Goal: Transaction & Acquisition: Book appointment/travel/reservation

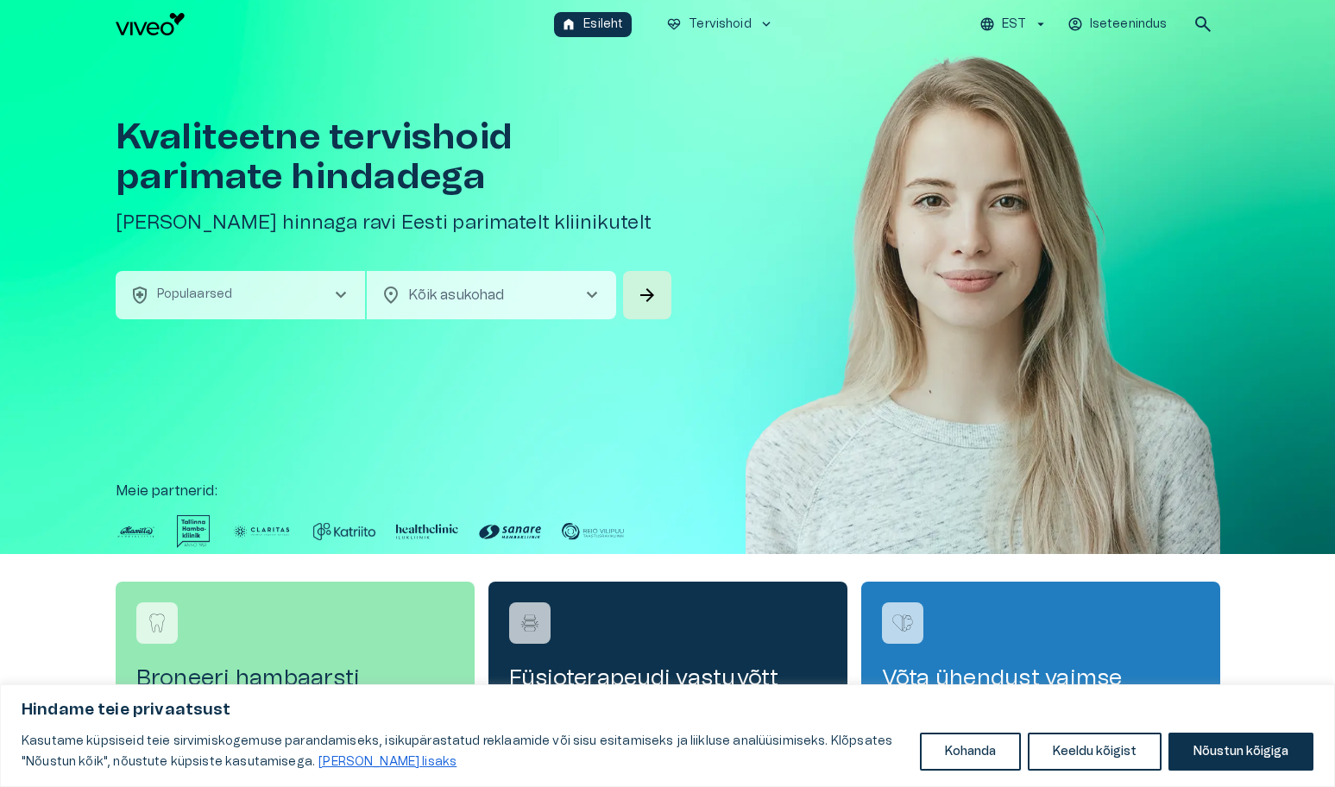
click at [239, 291] on button "health_and_safety Populaarsed chevron_right" at bounding box center [240, 295] width 249 height 48
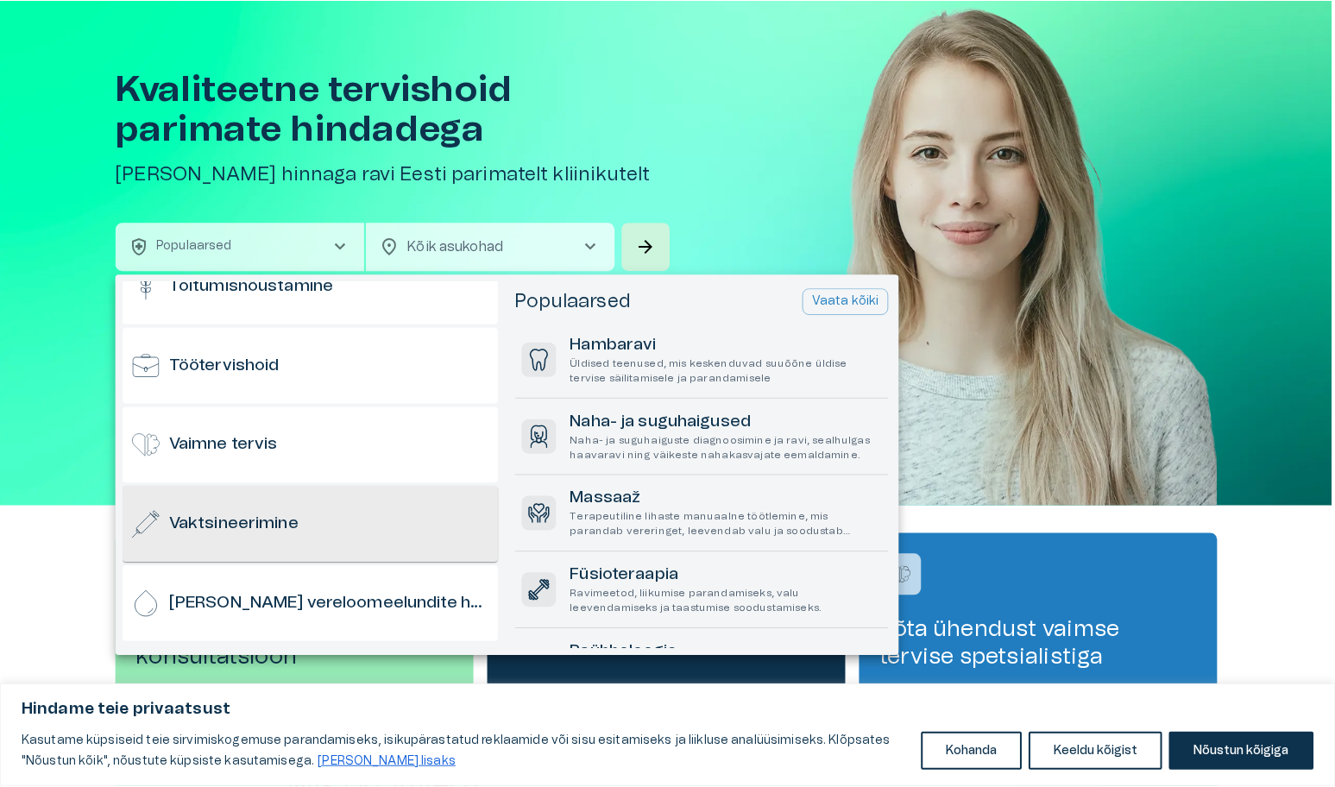
scroll to position [1528, 0]
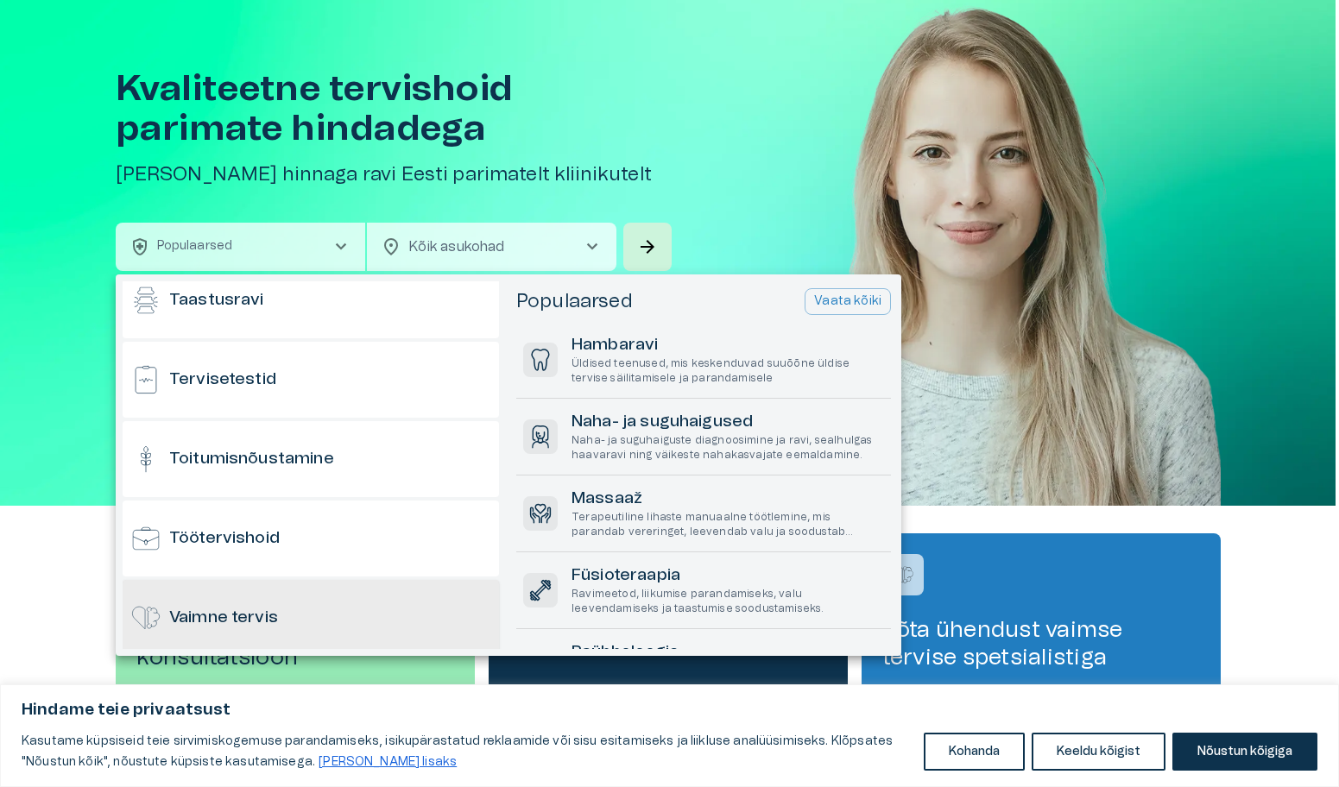
click at [240, 611] on h6 "Vaimne tervis" at bounding box center [223, 618] width 109 height 23
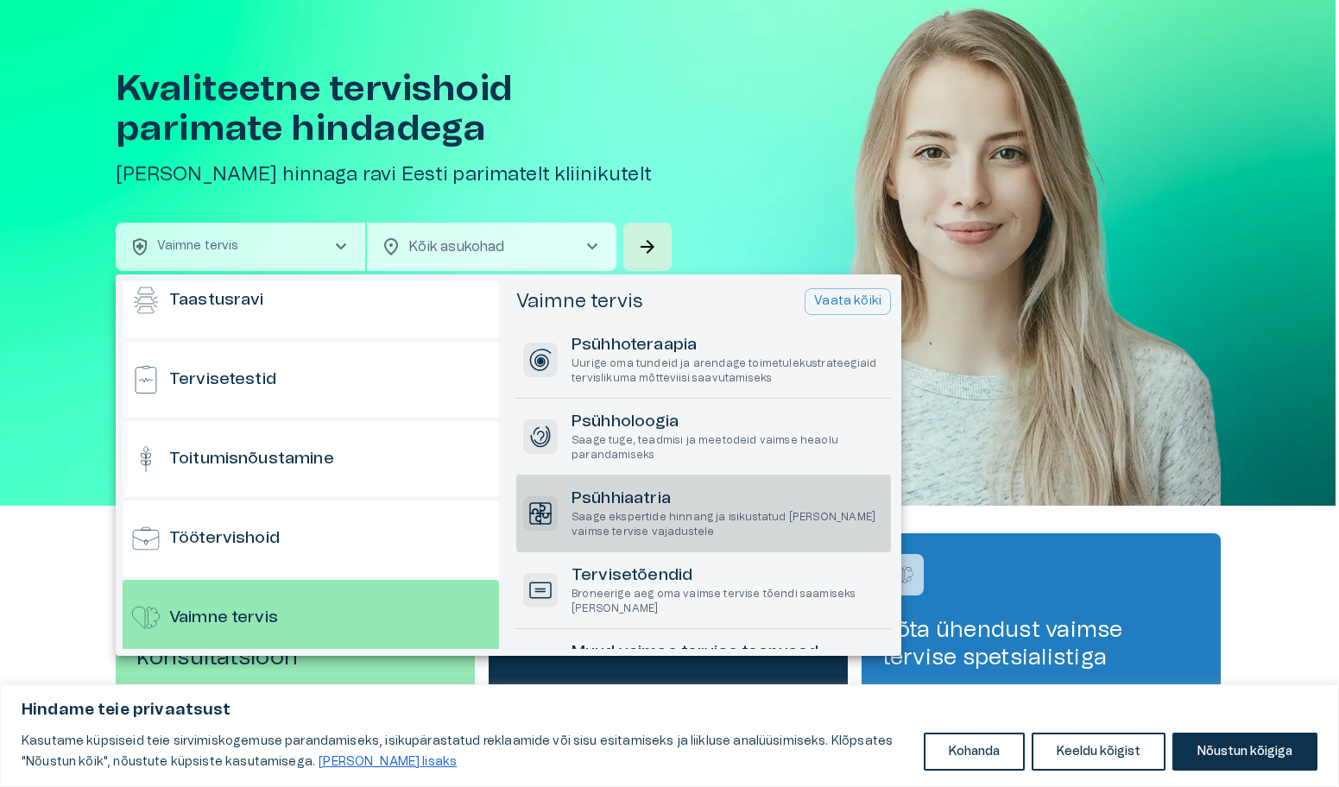
click at [634, 512] on p "Saage ekspertide hinnang ja isikustatud ravi teie vaimse tervise vajadustele" at bounding box center [727, 524] width 312 height 29
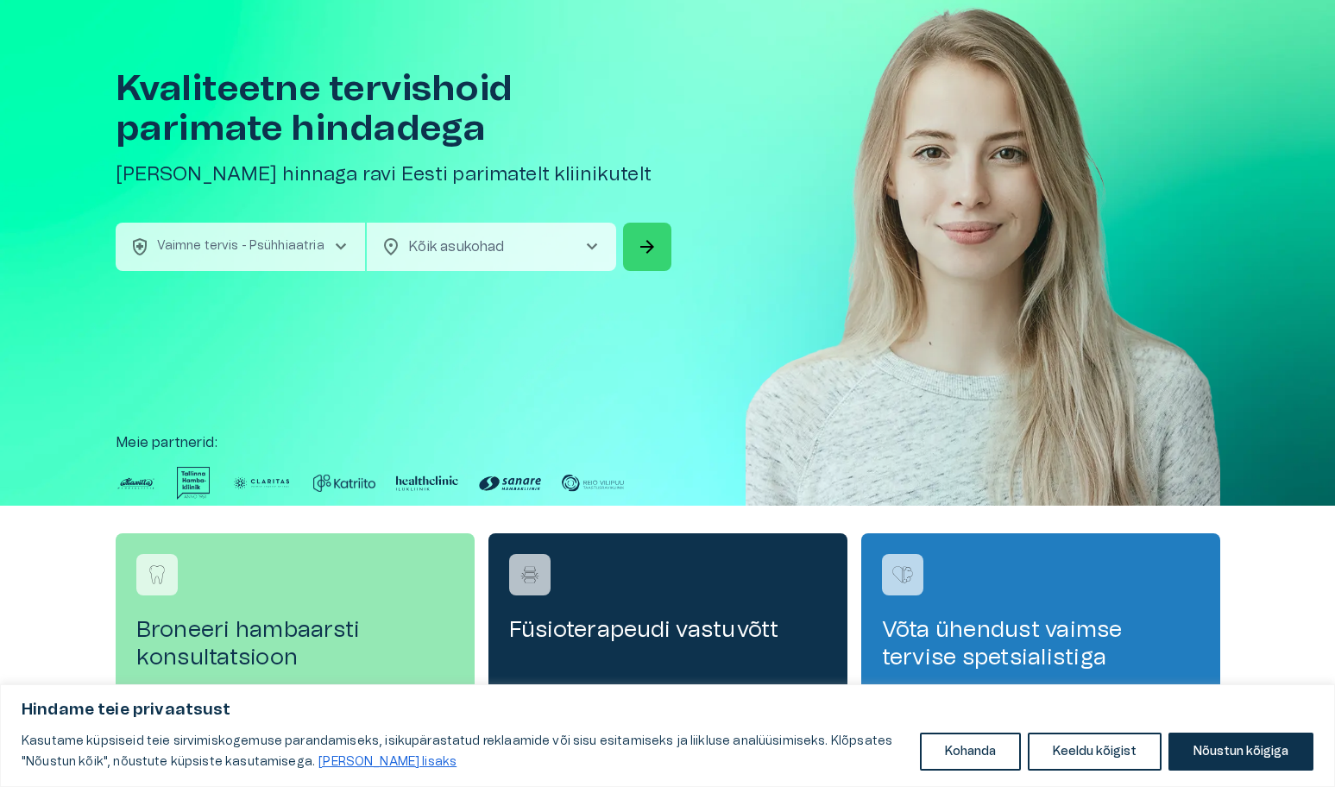
click at [644, 241] on span "arrow_forward" at bounding box center [647, 246] width 21 height 21
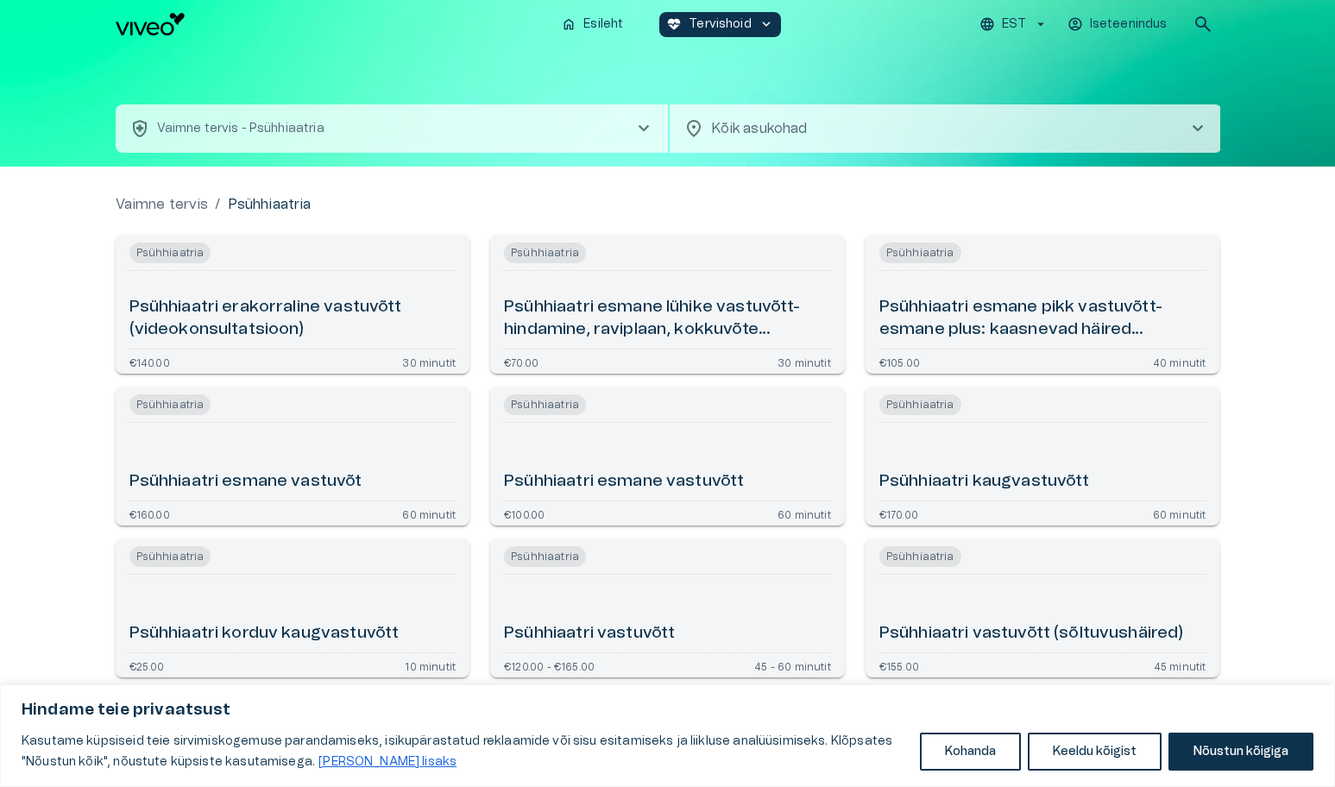
click at [659, 322] on h6 "Psühhiaatri esmane lühike vastuvõtt- hindamine, raviplaan, kokkuvõte (videokons…" at bounding box center [667, 319] width 327 height 46
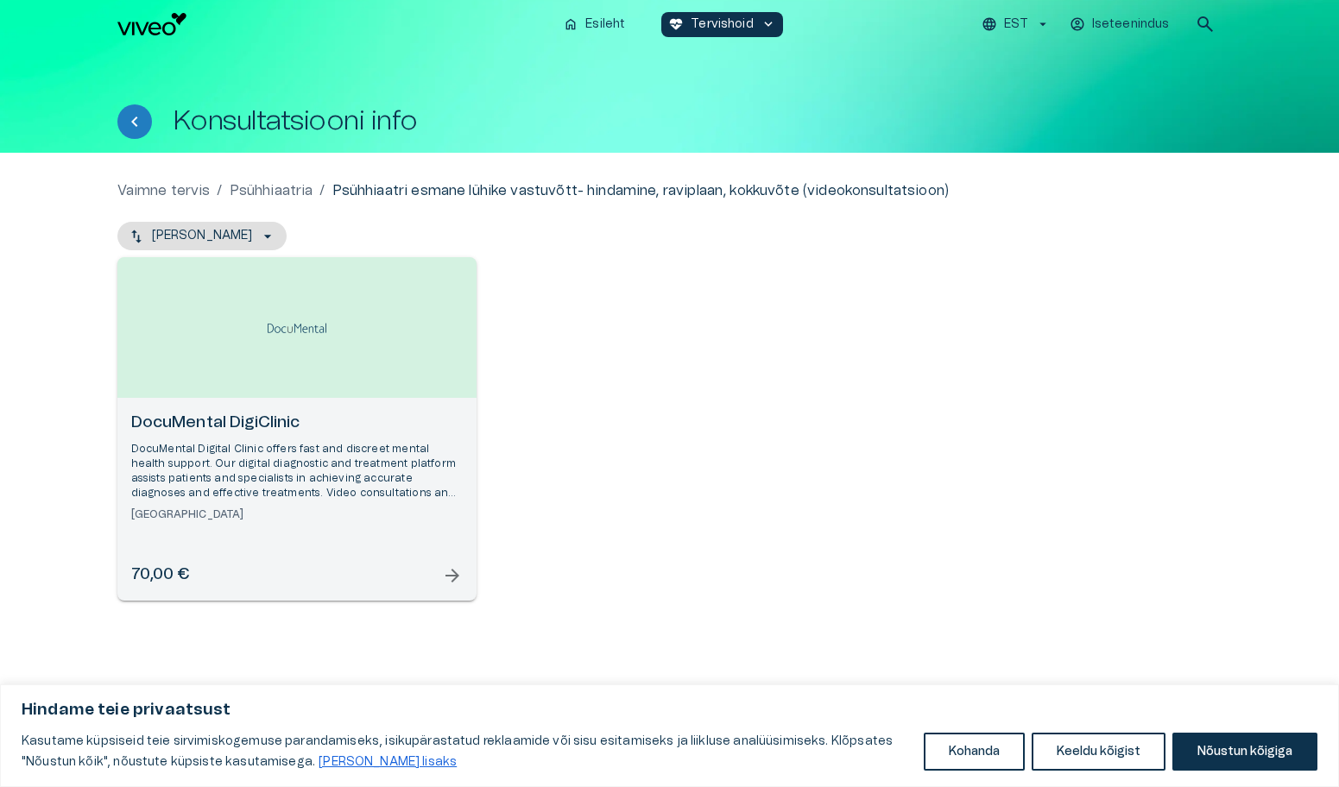
click at [447, 571] on span "arrow_forward" at bounding box center [452, 575] width 21 height 21
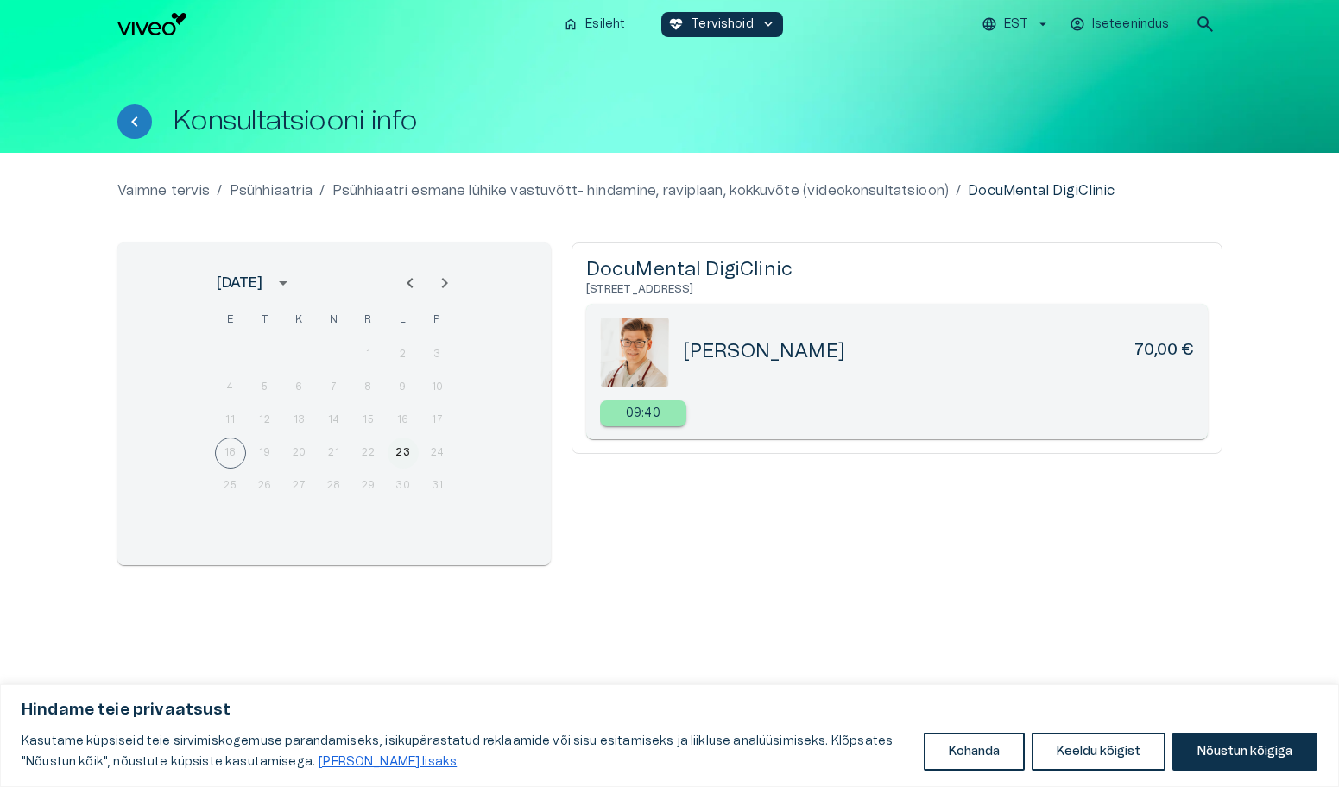
click at [399, 452] on button "23" at bounding box center [403, 453] width 31 height 31
click at [447, 280] on icon "Next month" at bounding box center [444, 283] width 21 height 21
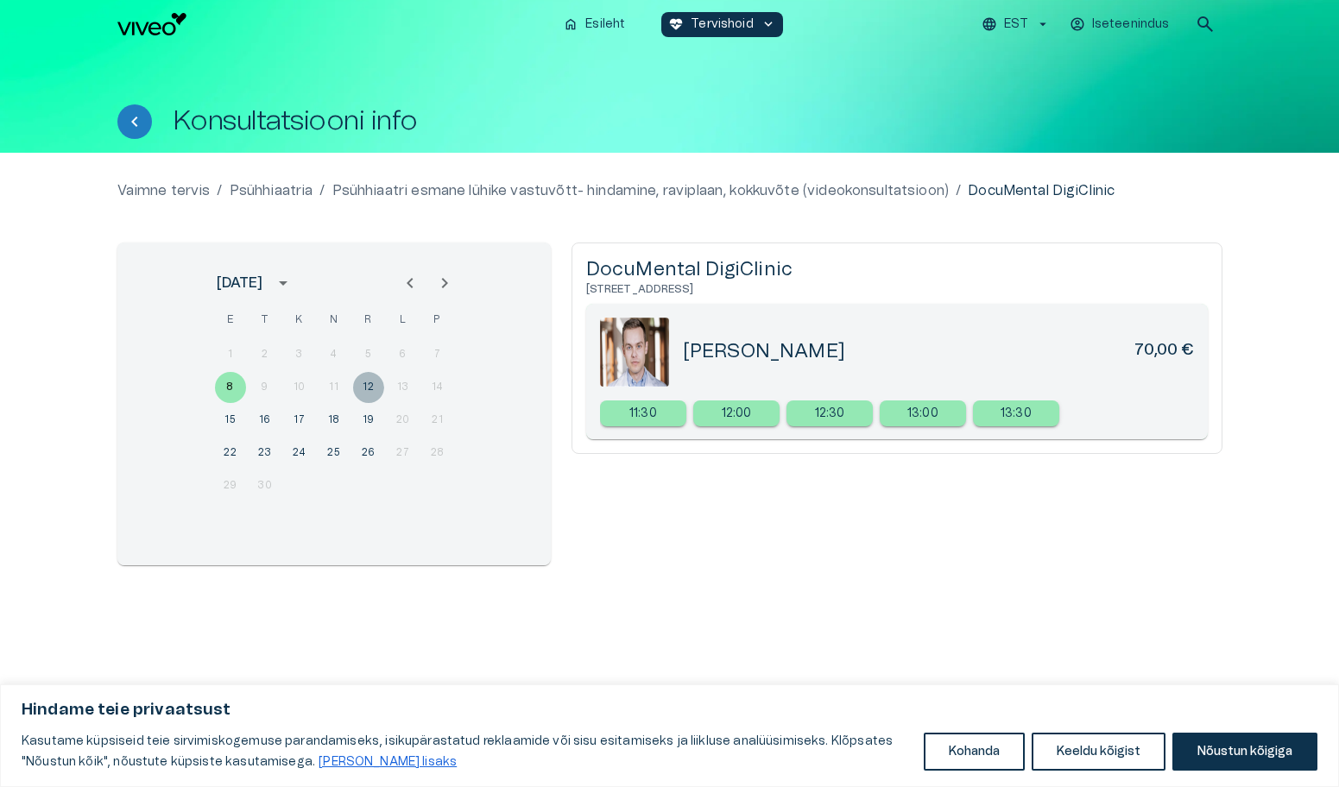
click at [367, 389] on button "12" at bounding box center [368, 387] width 31 height 31
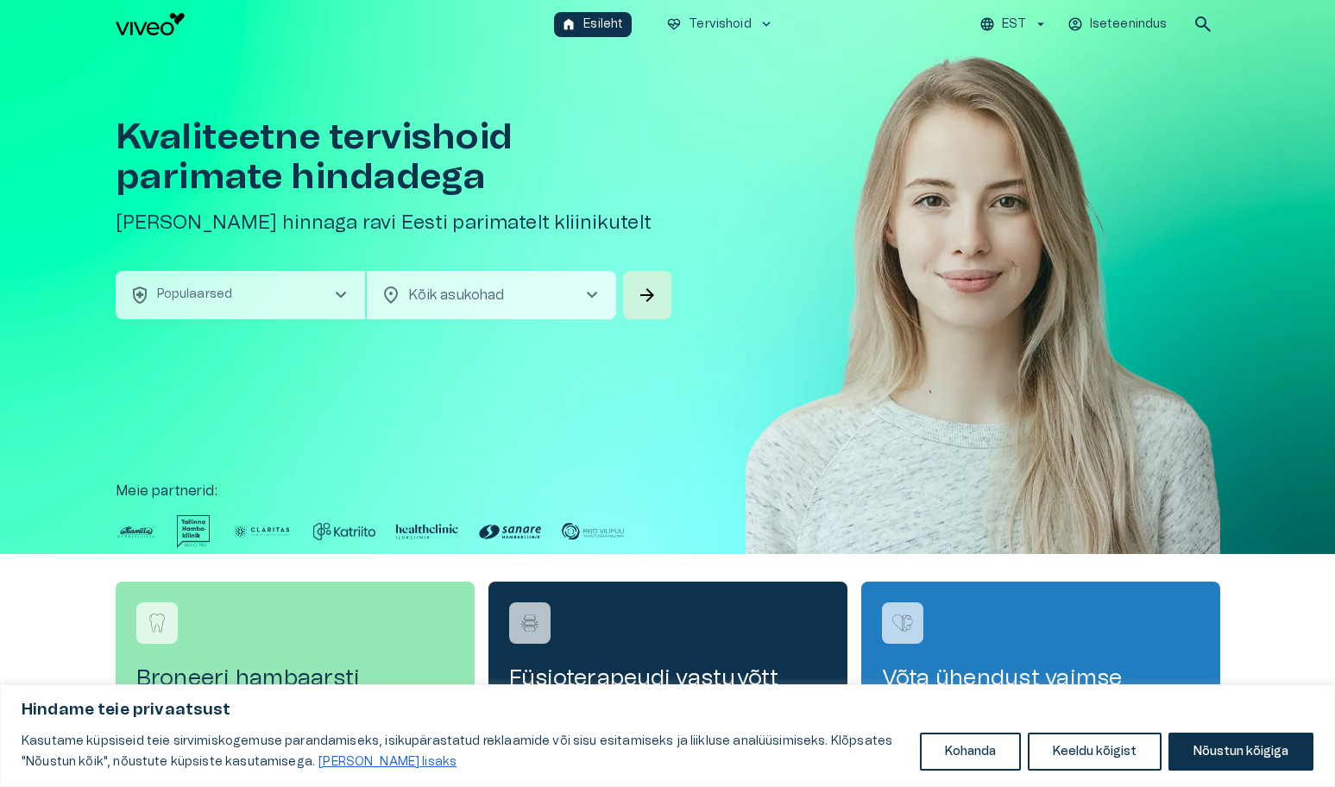
click at [340, 296] on span "chevron_right" at bounding box center [341, 295] width 21 height 21
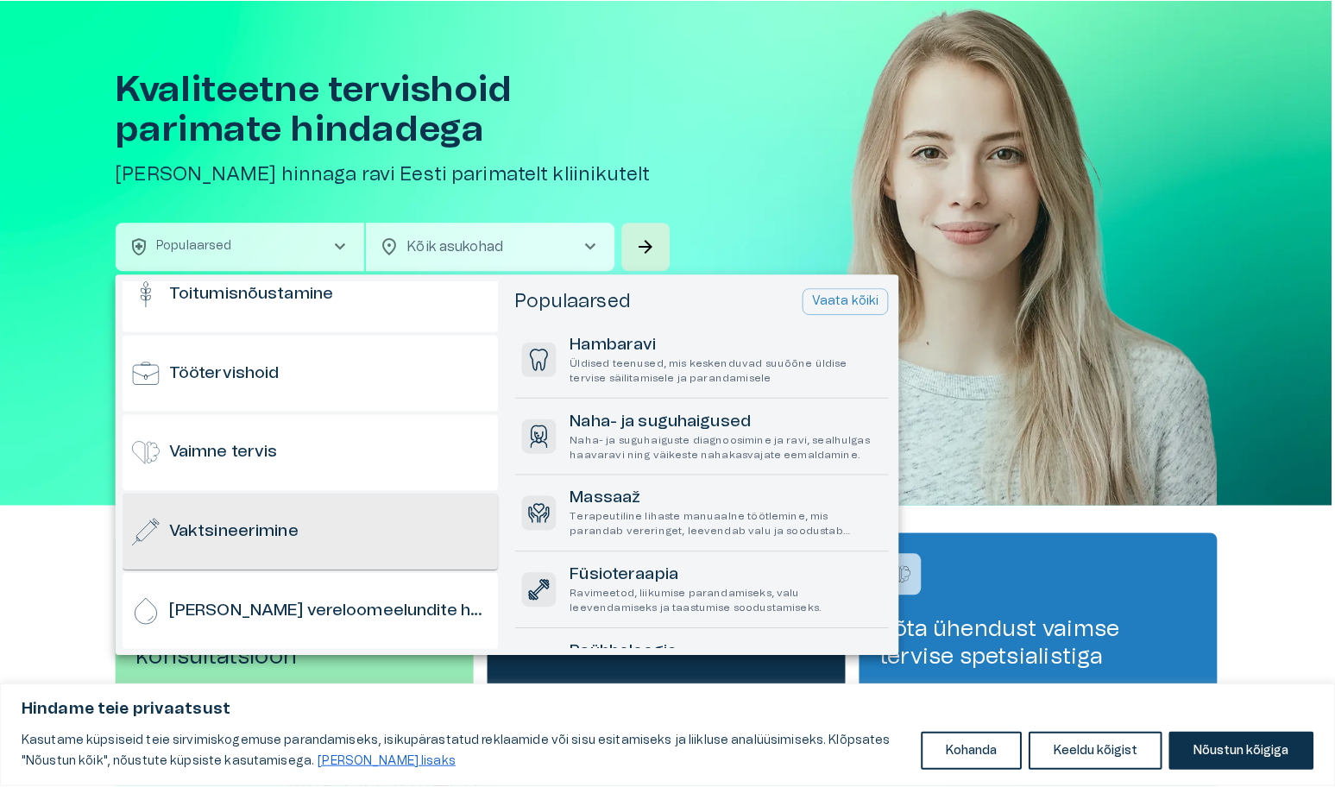
scroll to position [1700, 0]
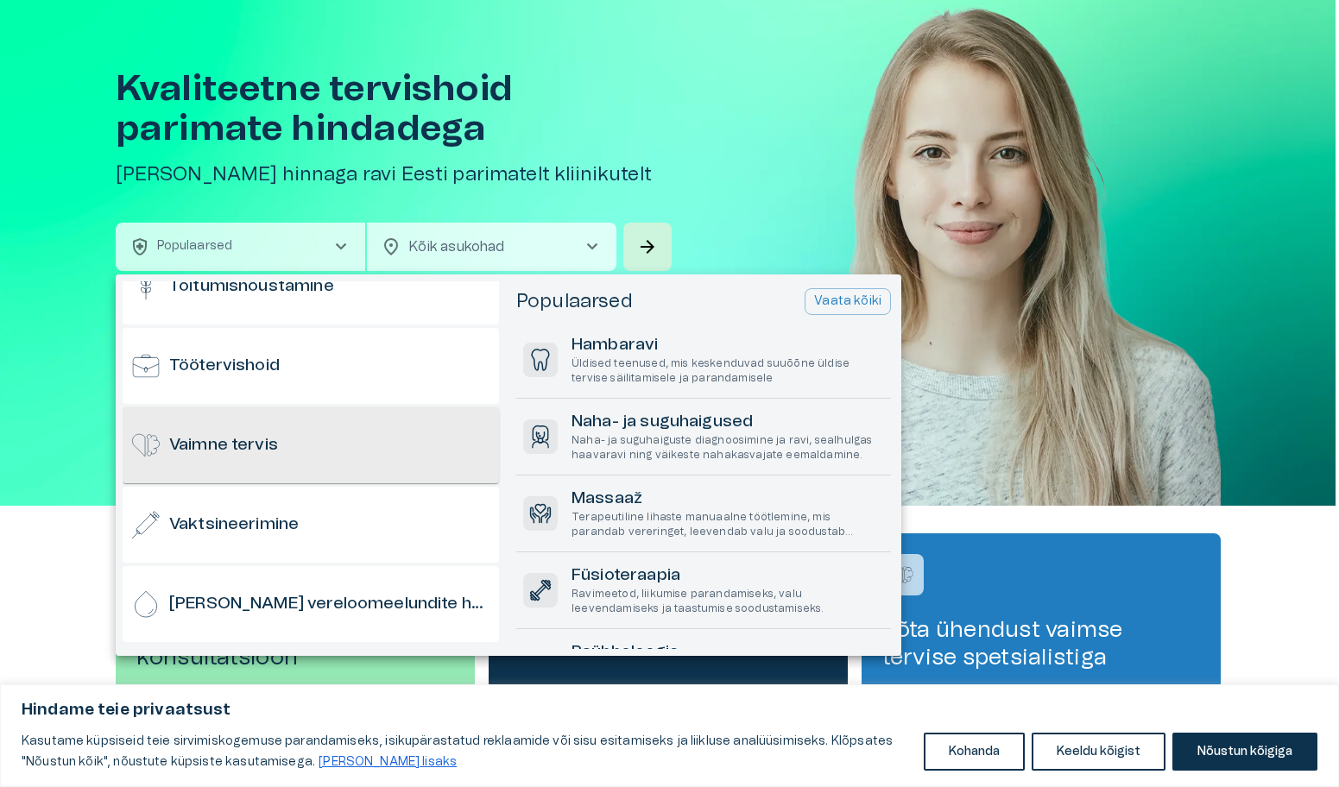
click at [227, 453] on h6 "Vaimne tervis" at bounding box center [223, 445] width 109 height 23
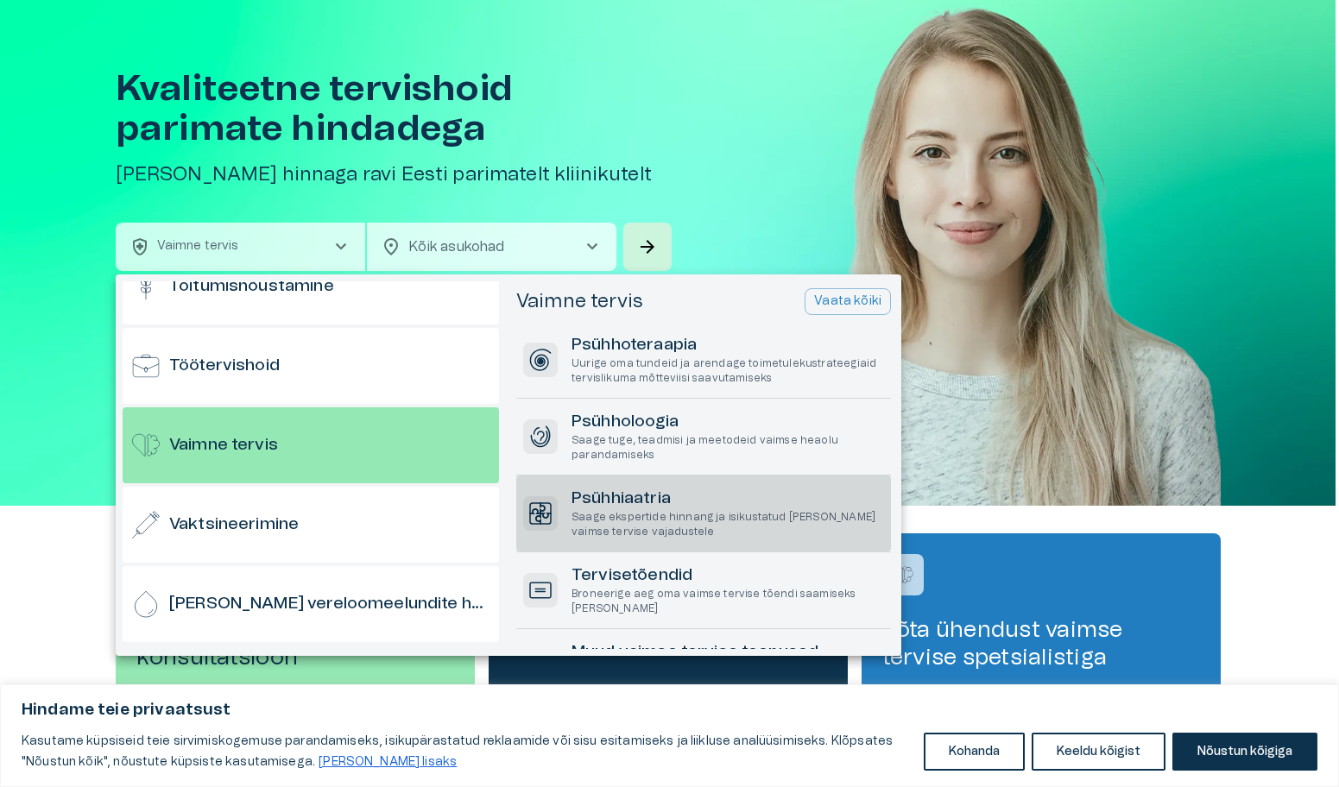
click at [630, 514] on p "Saage ekspertide hinnang ja isikustatud [PERSON_NAME] vaimse tervise vajadustele" at bounding box center [727, 524] width 312 height 29
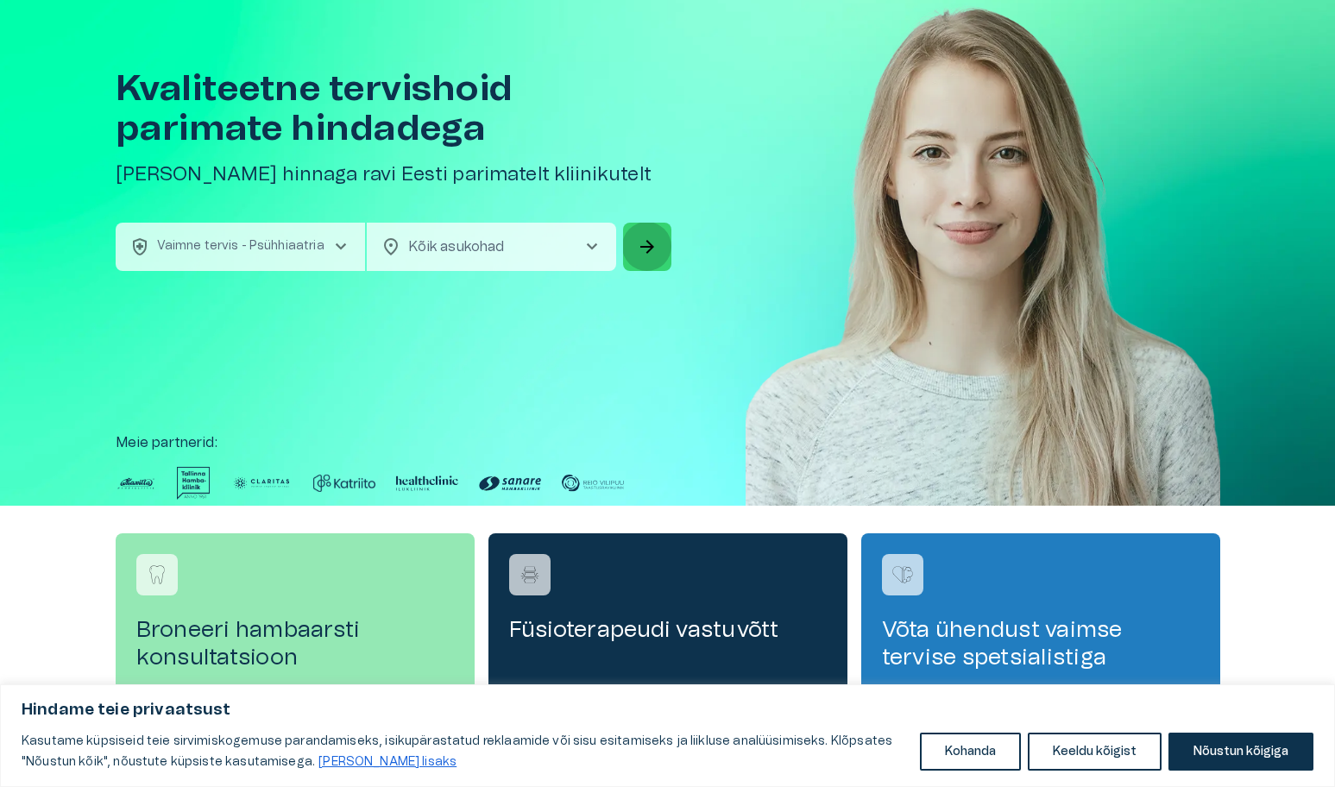
click at [645, 239] on span "arrow_forward" at bounding box center [647, 246] width 21 height 21
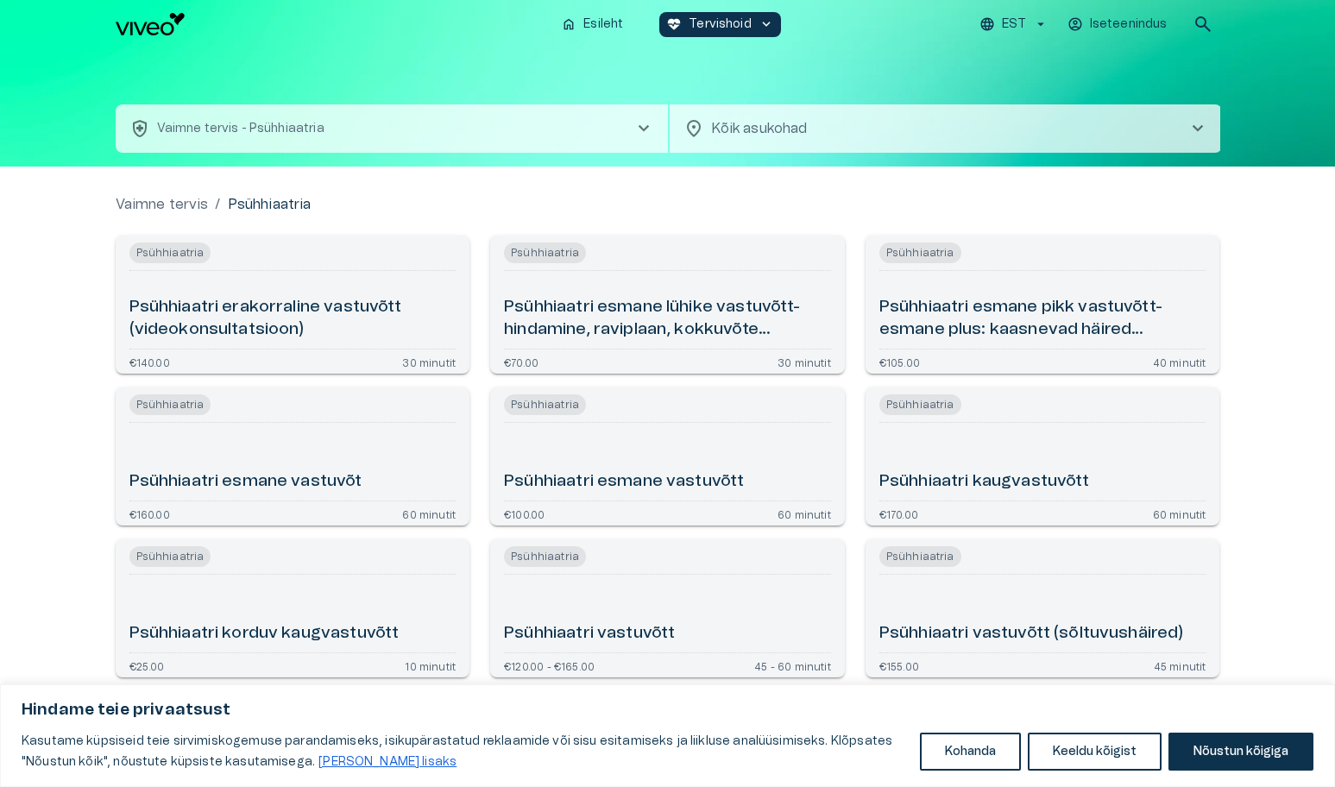
click at [748, 318] on h6 "Psühhiaatri esmane lühike vastuvõtt- hindamine, raviplaan, kokkuvõte (videokons…" at bounding box center [667, 319] width 327 height 46
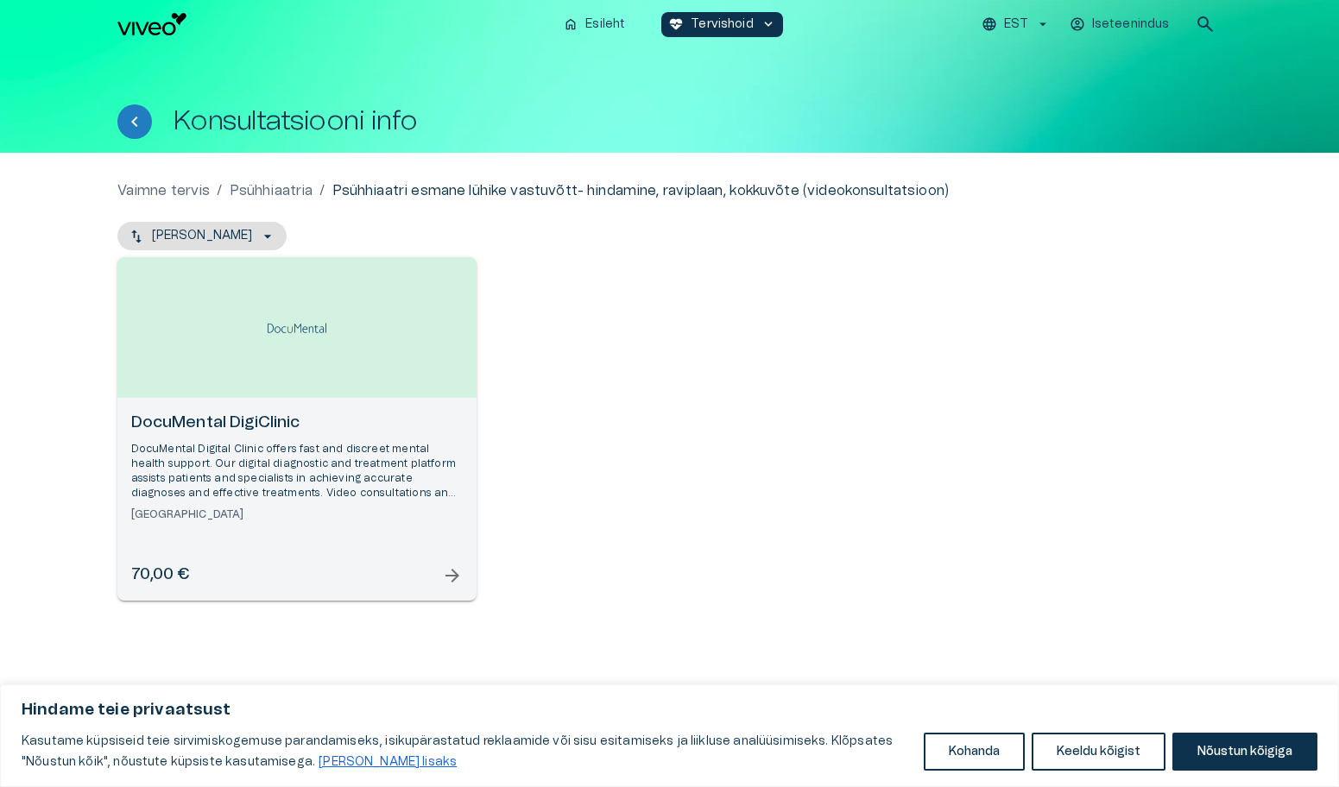
click at [438, 572] on div "70,00 € arrow_forward" at bounding box center [296, 575] width 331 height 23
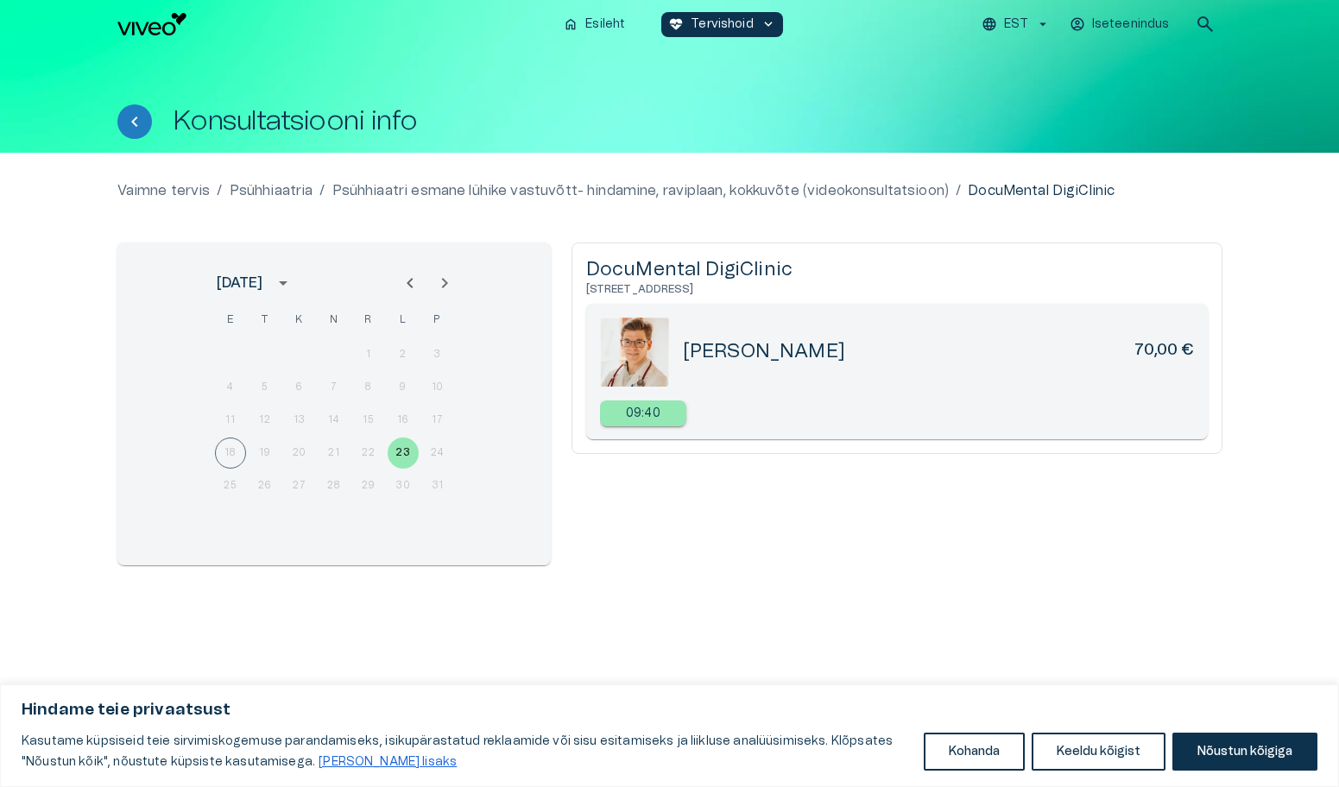
click at [441, 279] on icon "Next month" at bounding box center [444, 283] width 21 height 21
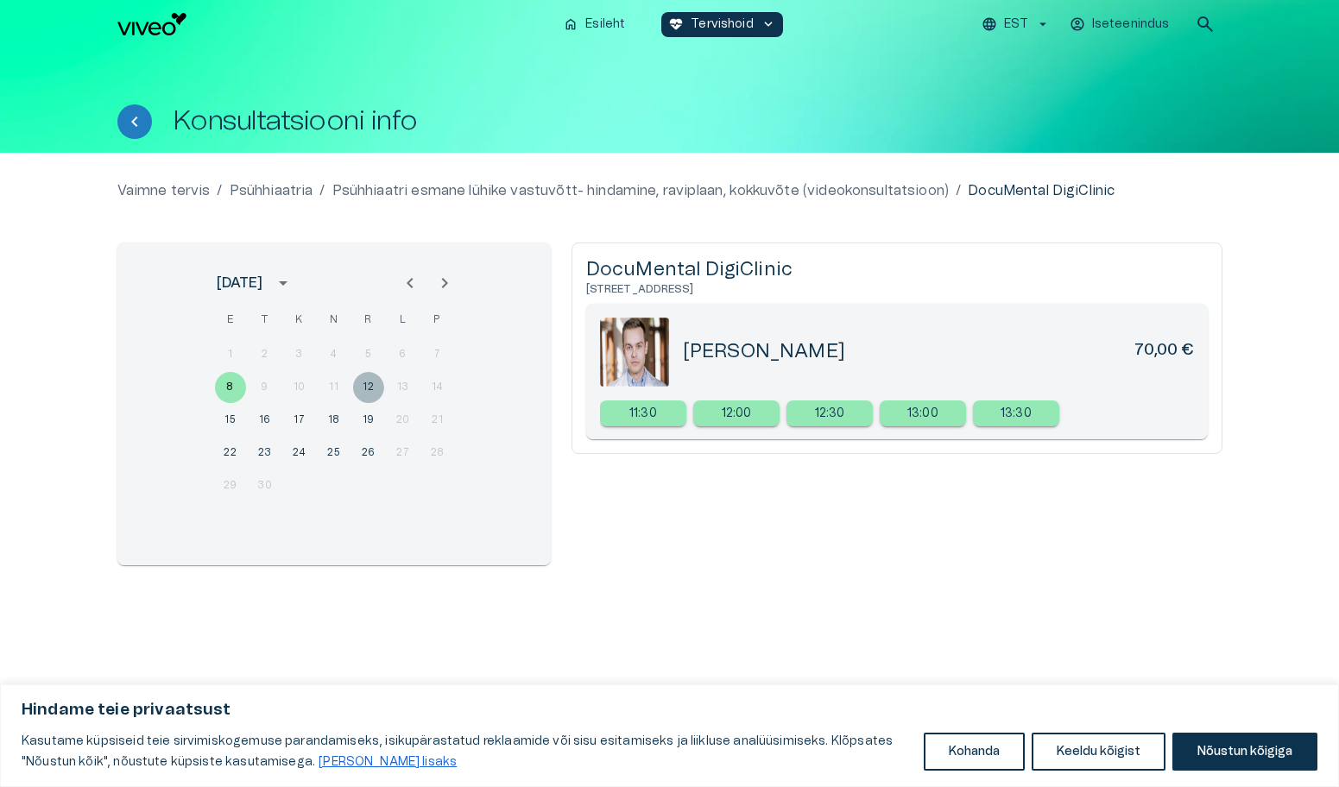
click at [368, 388] on button "12" at bounding box center [368, 387] width 31 height 31
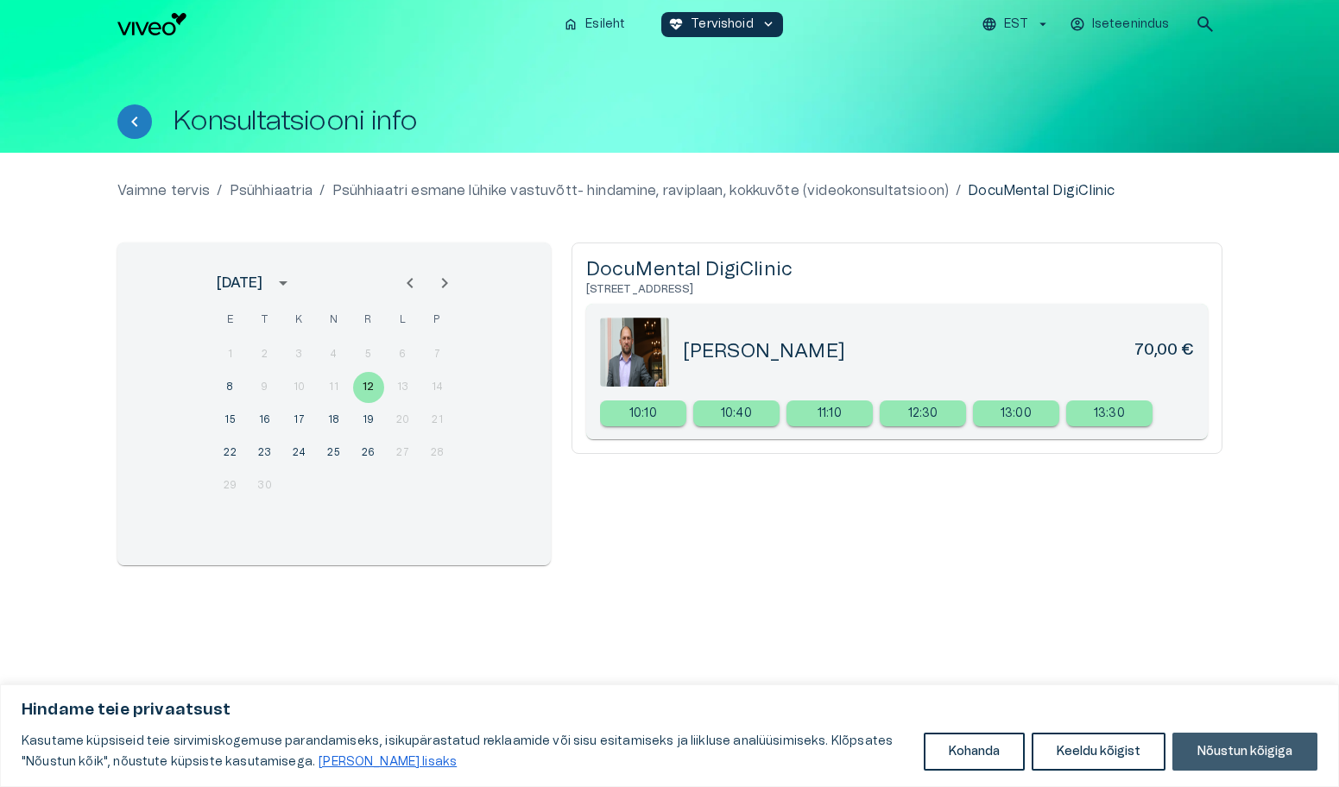
drag, startPoint x: 1239, startPoint y: 747, endPoint x: 1148, endPoint y: 712, distance: 98.1
click at [1236, 747] on button "Nõustun kõigiga" at bounding box center [1244, 752] width 145 height 38
